Goal: Task Accomplishment & Management: Use online tool/utility

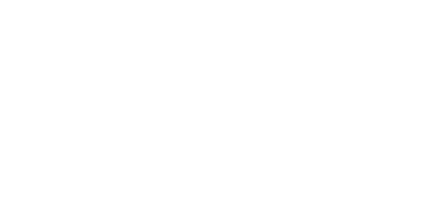
click at [253, 2] on html at bounding box center [223, 1] width 446 height 2
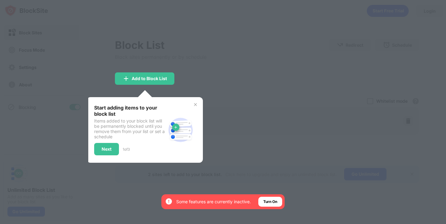
click at [229, 101] on div at bounding box center [223, 112] width 446 height 224
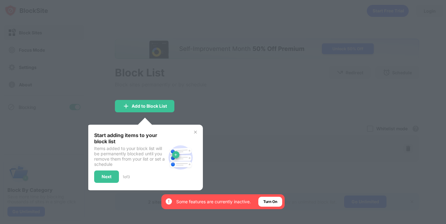
click at [241, 48] on div at bounding box center [223, 112] width 446 height 224
click at [198, 132] on div "Start adding items to your block list Items added to your block list will be pe…" at bounding box center [145, 158] width 116 height 66
click at [194, 134] on img at bounding box center [195, 132] width 5 height 5
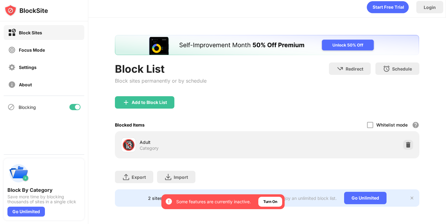
scroll to position [4, 0]
